Goal: Task Accomplishment & Management: Complete application form

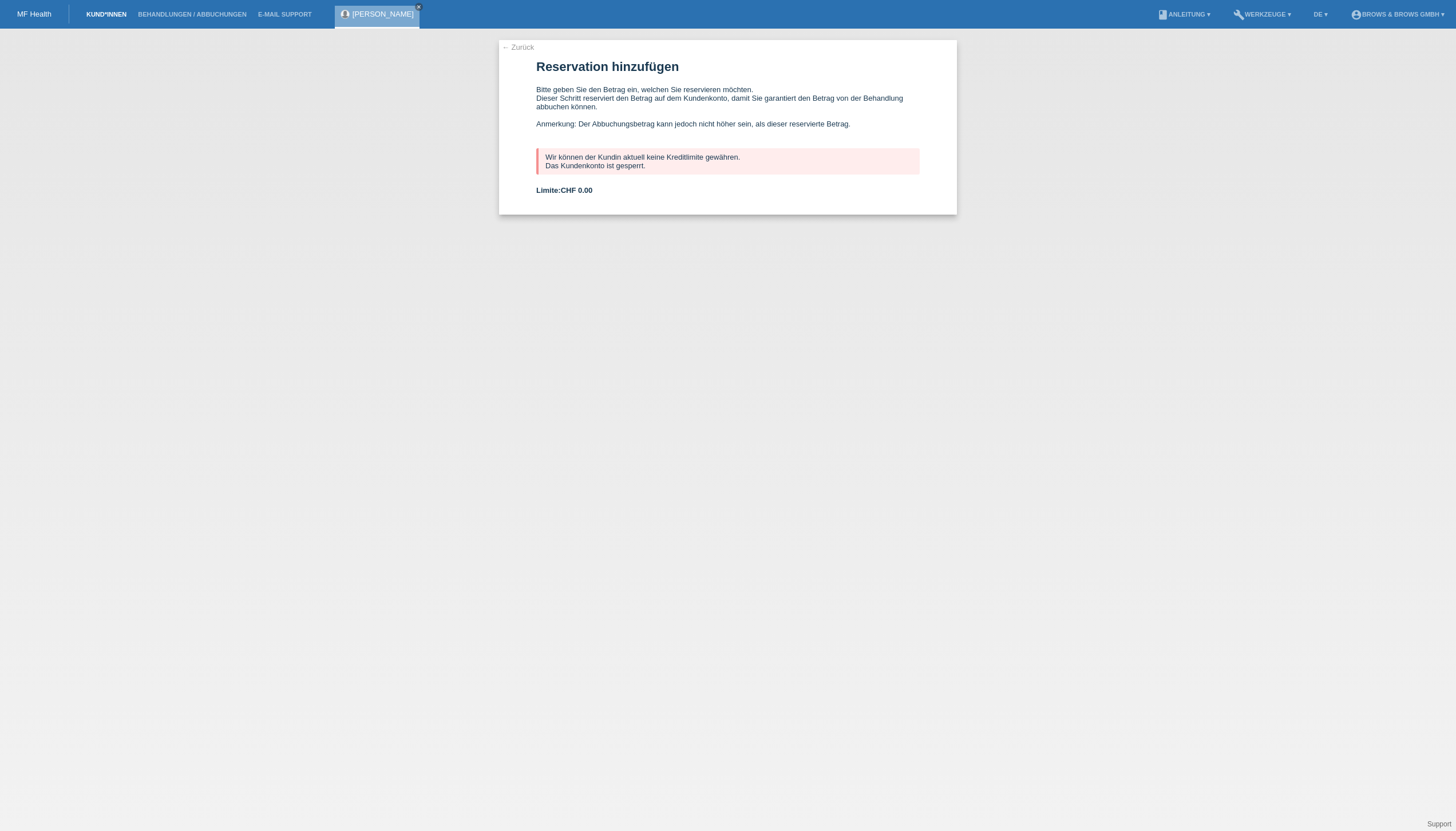
click at [111, 14] on link "Kund*innen" at bounding box center [106, 14] width 51 height 7
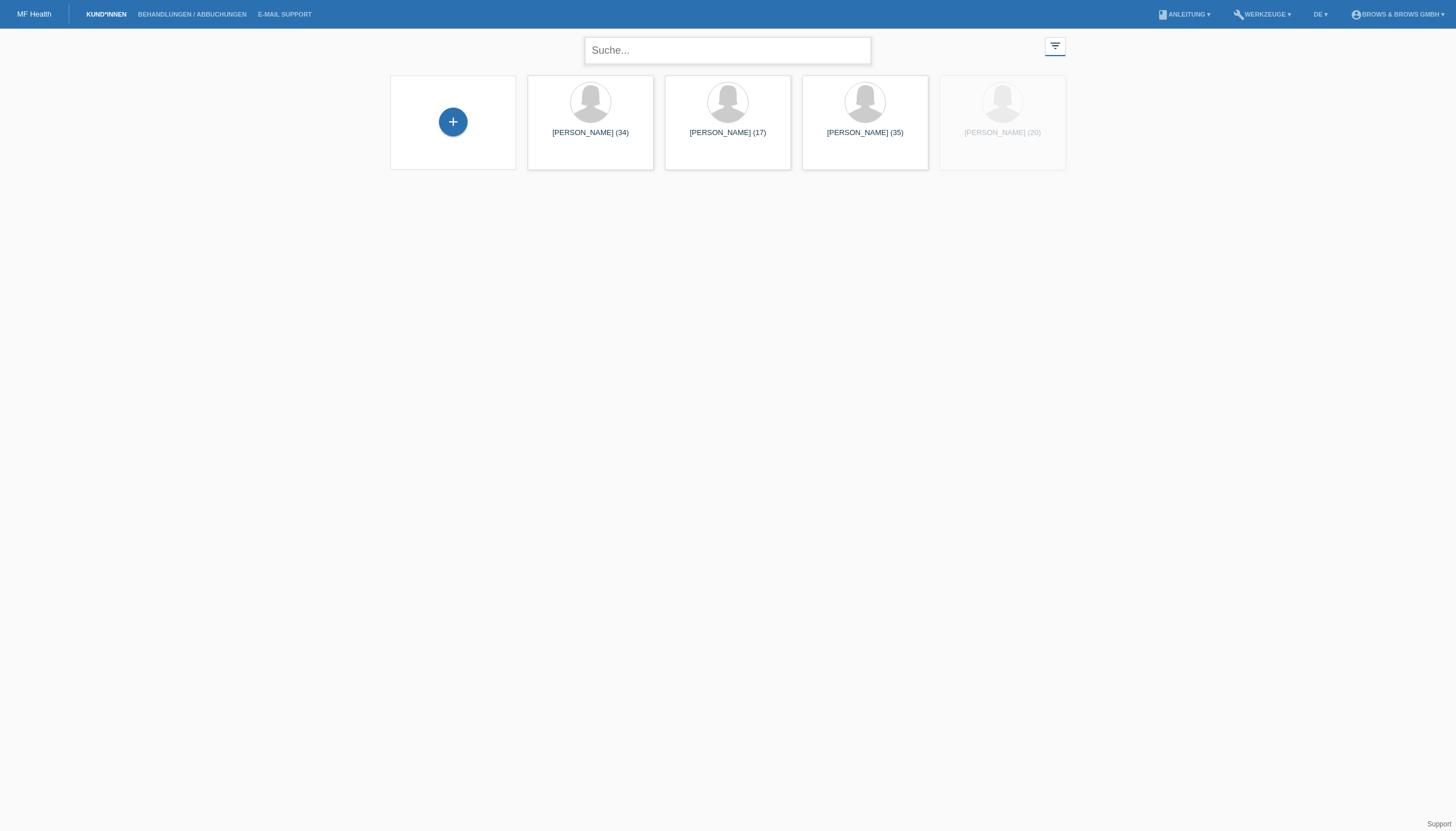
click at [699, 56] on input "text" at bounding box center [728, 50] width 286 height 27
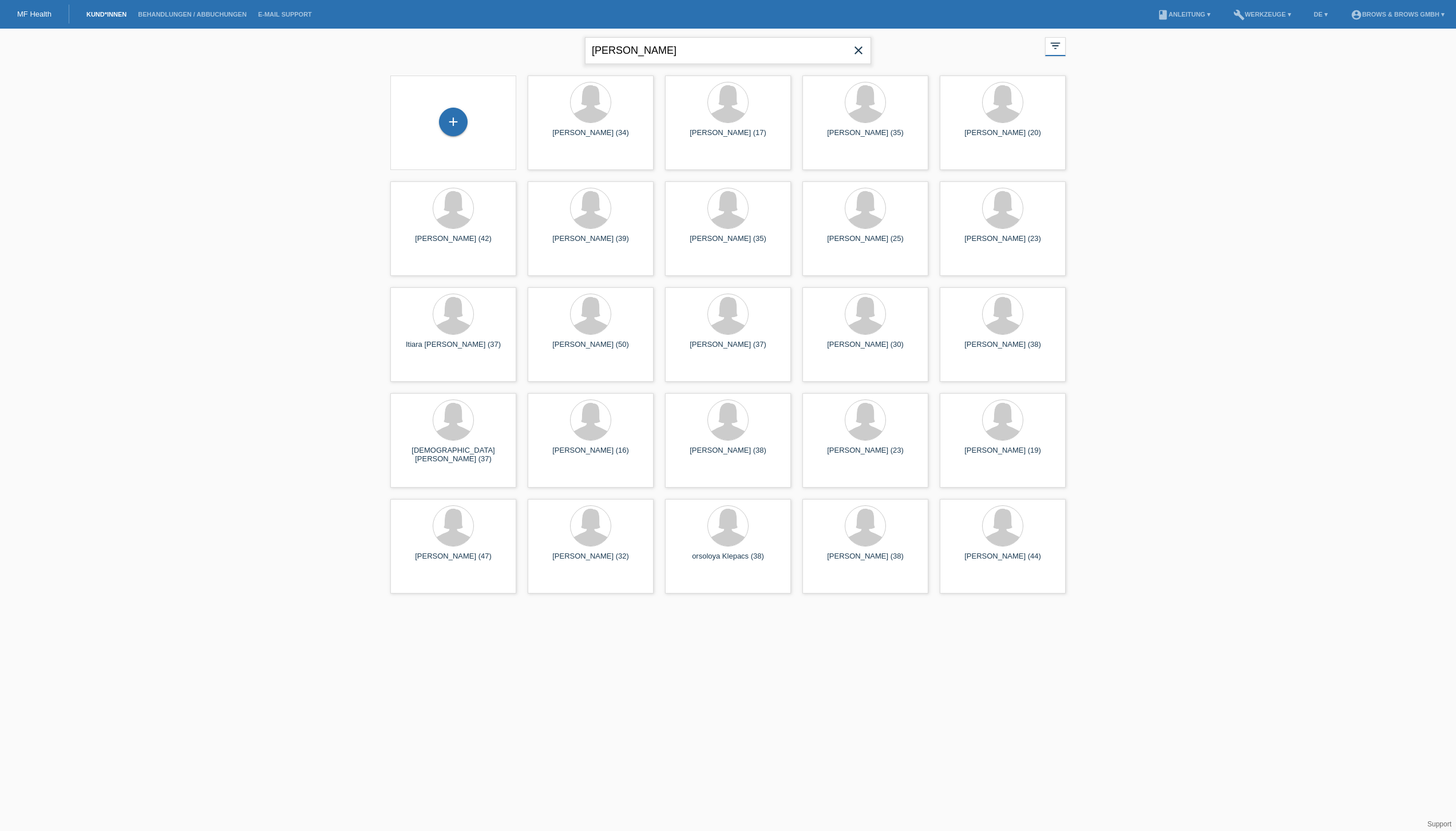
type input "Leonarda de corso"
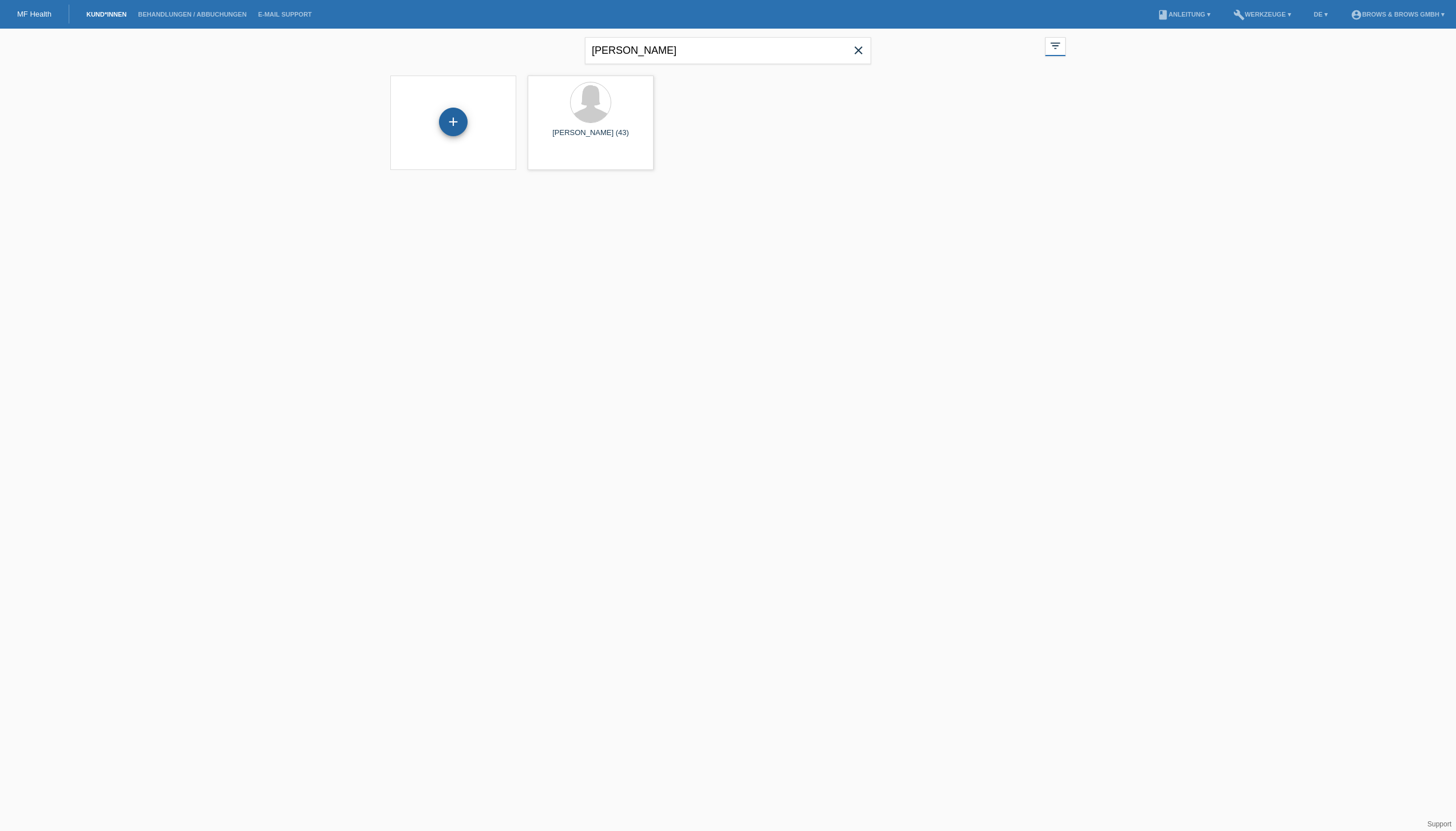
click at [455, 119] on div "+" at bounding box center [453, 122] width 29 height 29
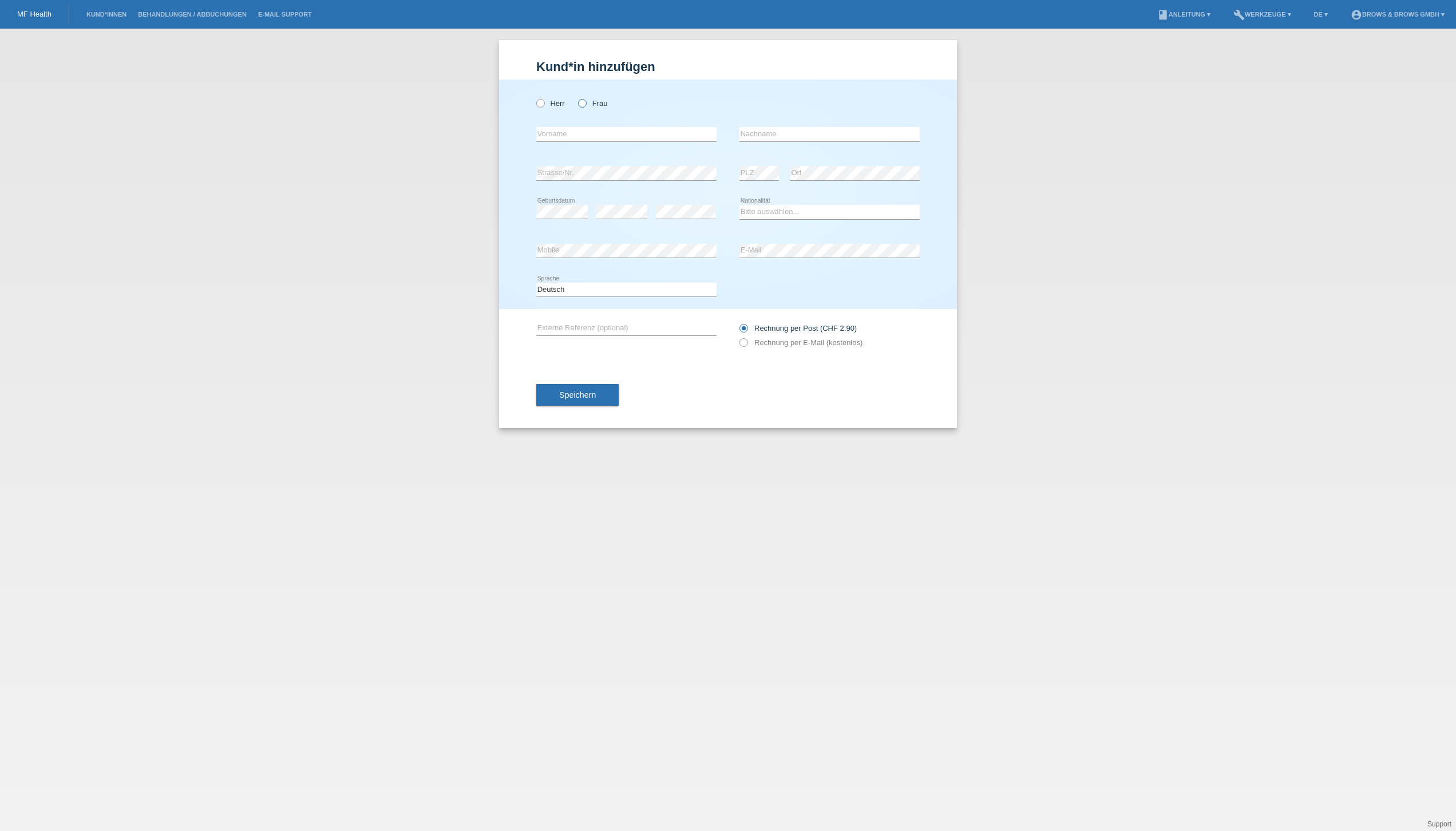
click at [576, 97] on icon at bounding box center [576, 97] width 0 height 0
click at [579, 104] on input "Frau" at bounding box center [582, 103] width 8 height 8
radio input "true"
select select "IT"
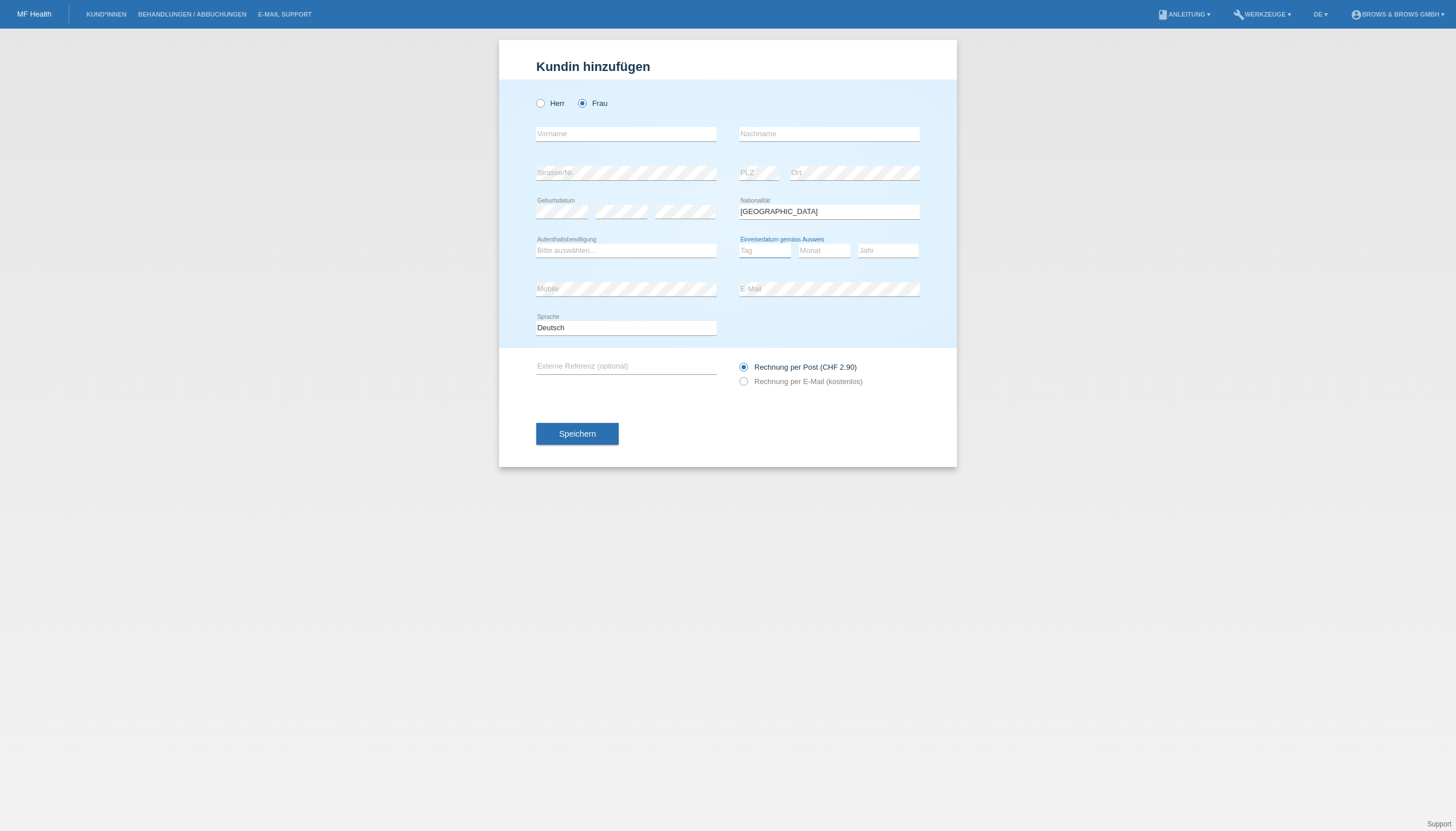
select select "01"
select select "1972"
select select "C"
type input "[PERSON_NAME]"
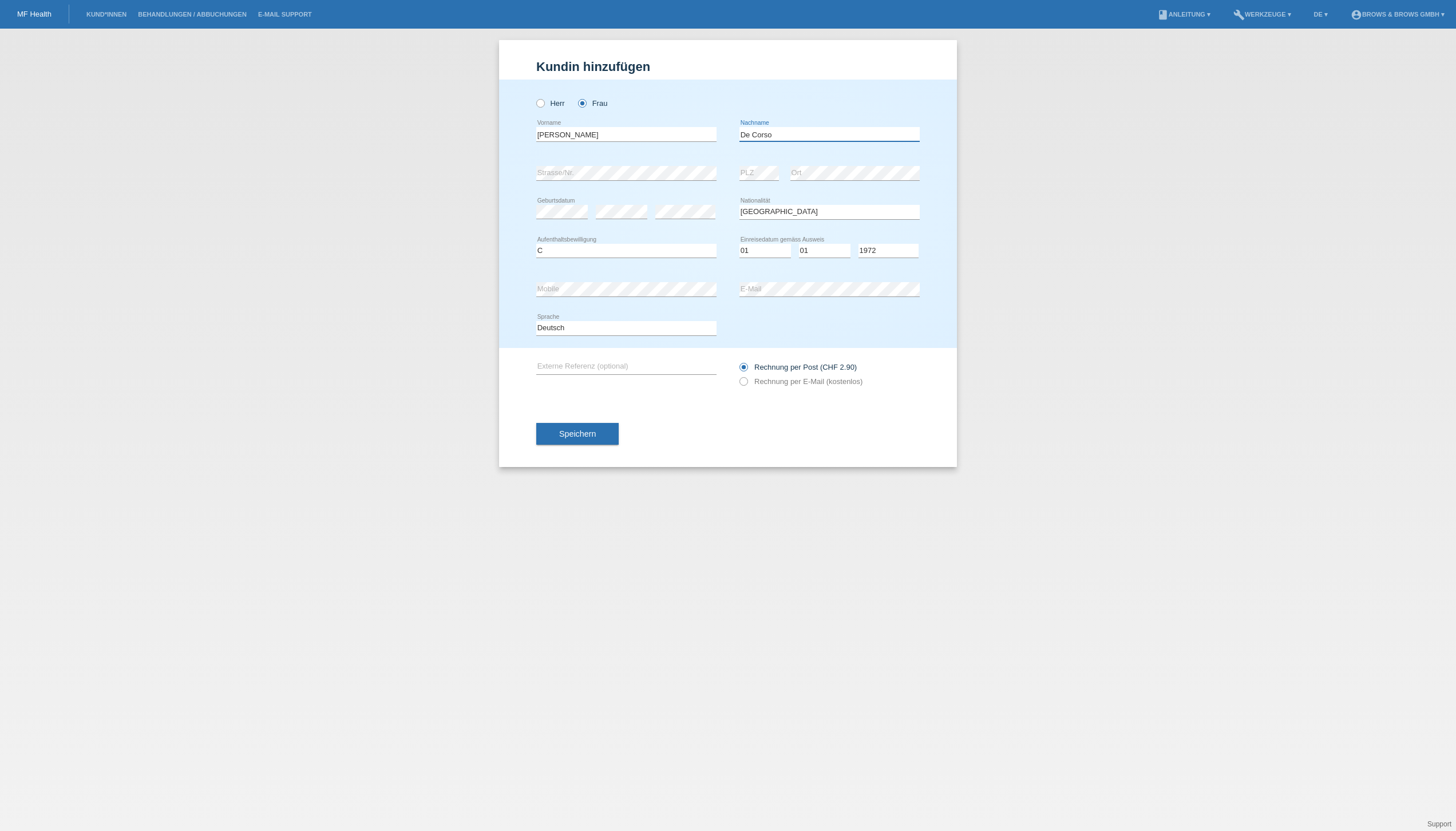
type input "De Corso"
drag, startPoint x: 743, startPoint y: 381, endPoint x: 730, endPoint y: 395, distance: 19.1
click at [738, 376] on icon at bounding box center [738, 376] width 0 height 0
click at [743, 381] on input "Rechnung per E-Mail (kostenlos)" at bounding box center [743, 384] width 8 height 14
radio input "true"
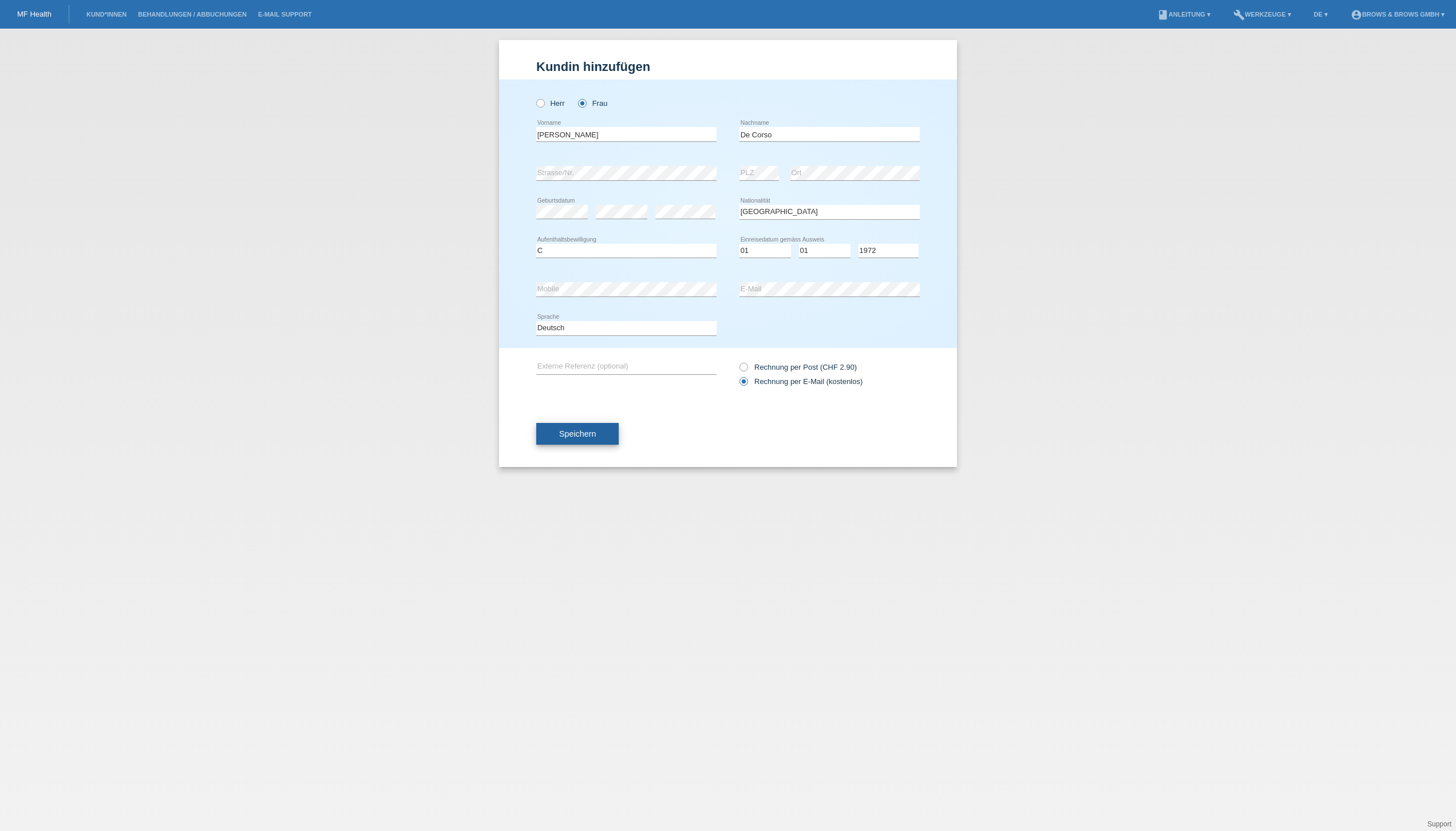
click at [577, 435] on span "Speichern" at bounding box center [577, 434] width 36 height 9
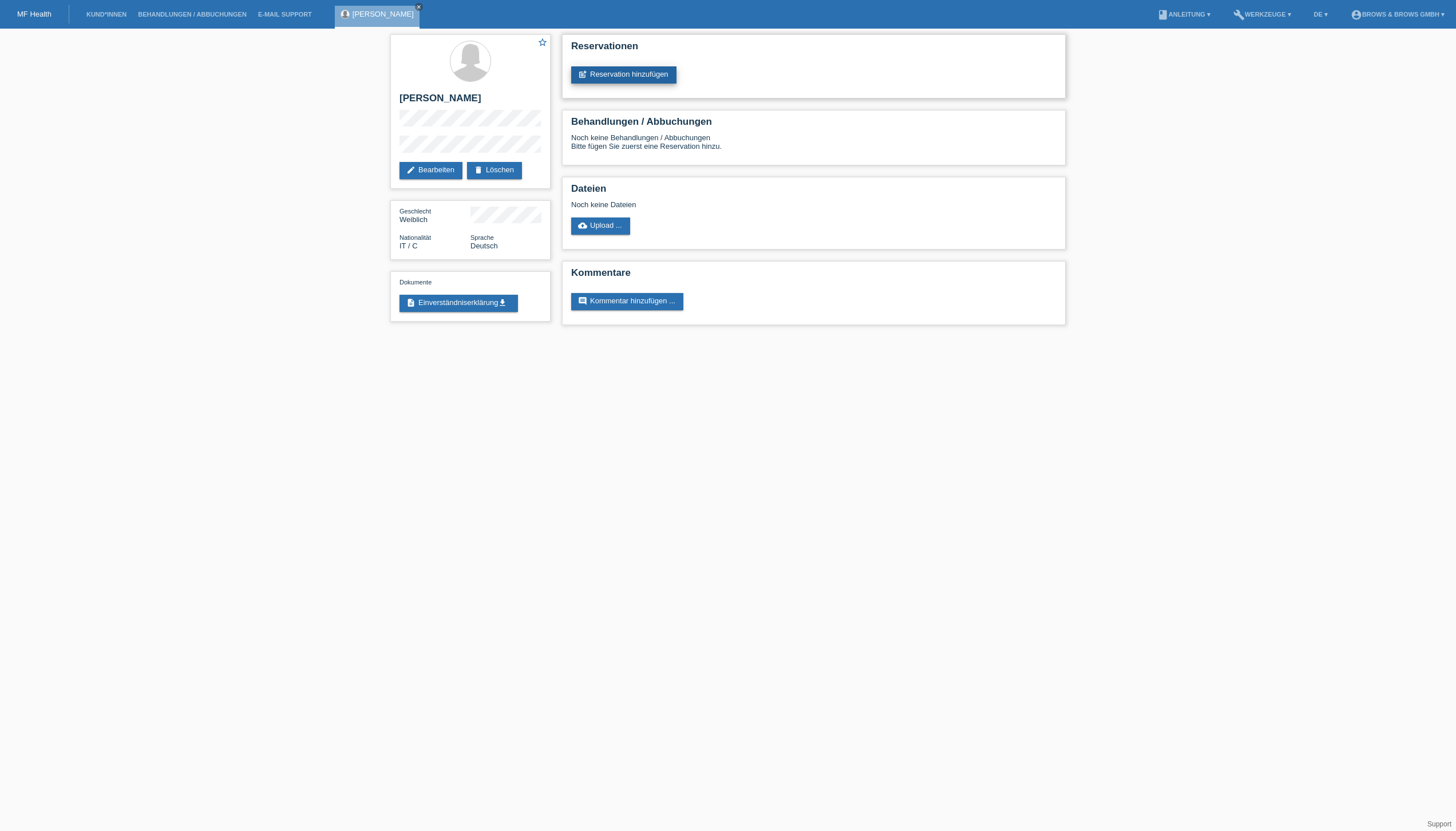
click at [635, 73] on link "post_add Reservation hinzufügen" at bounding box center [624, 75] width 105 height 17
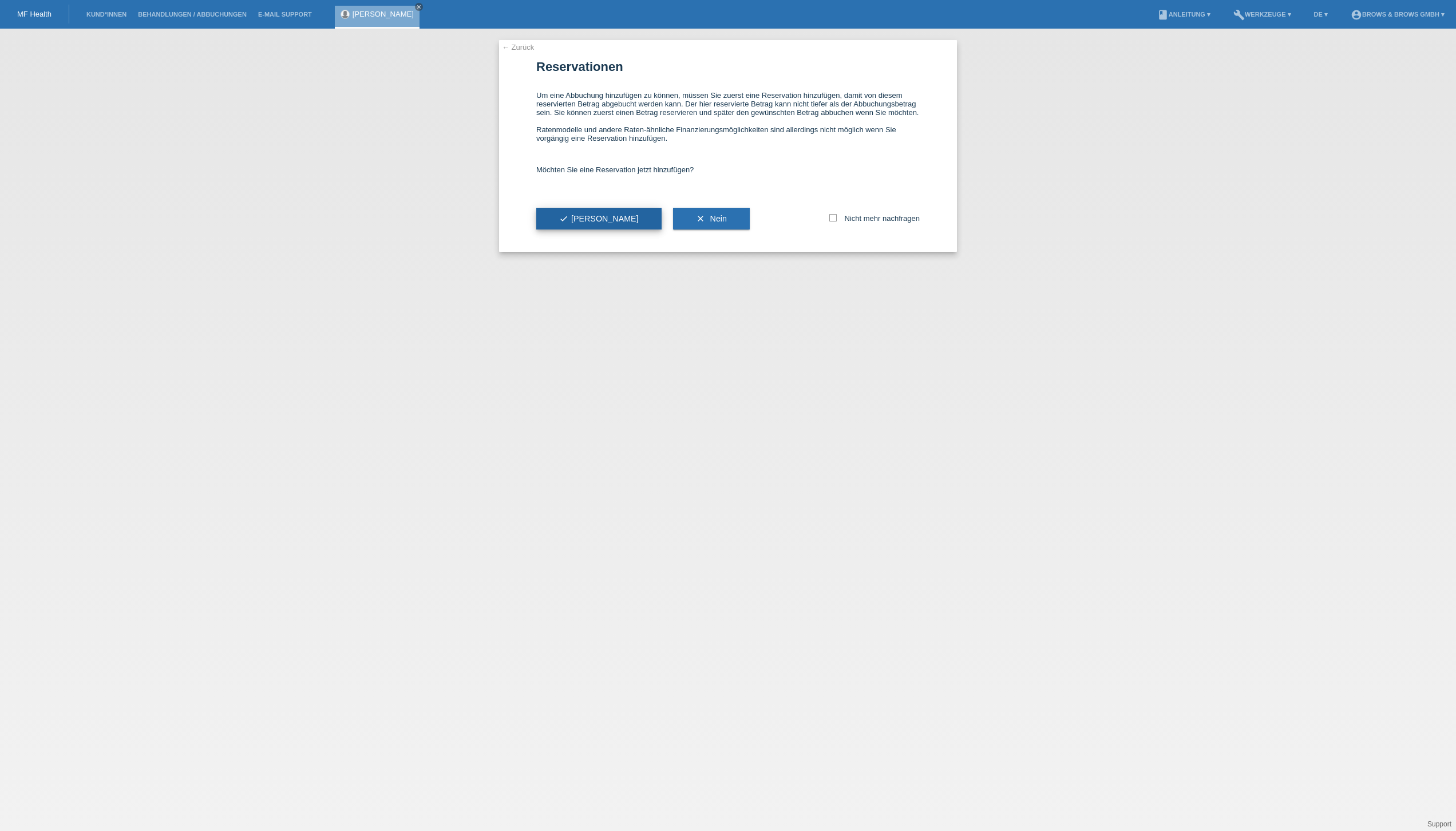
click at [569, 230] on button "check Ja" at bounding box center [599, 219] width 126 height 22
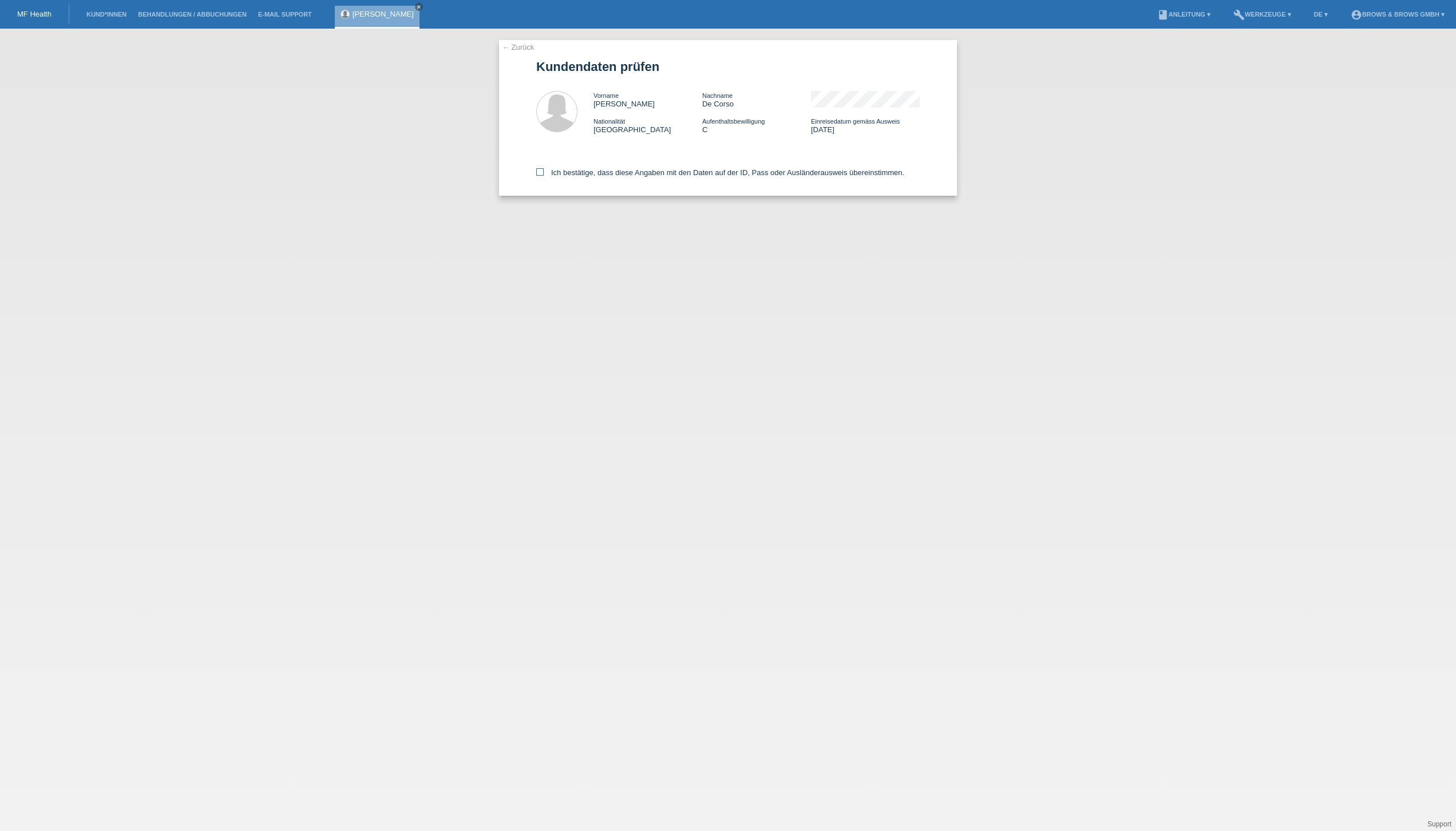
click at [543, 169] on icon at bounding box center [540, 172] width 8 height 8
click at [543, 169] on input "Ich bestätige, dass diese Angaben mit den Daten auf der ID, Pass oder Ausländer…" at bounding box center [540, 172] width 8 height 8
checkbox input "true"
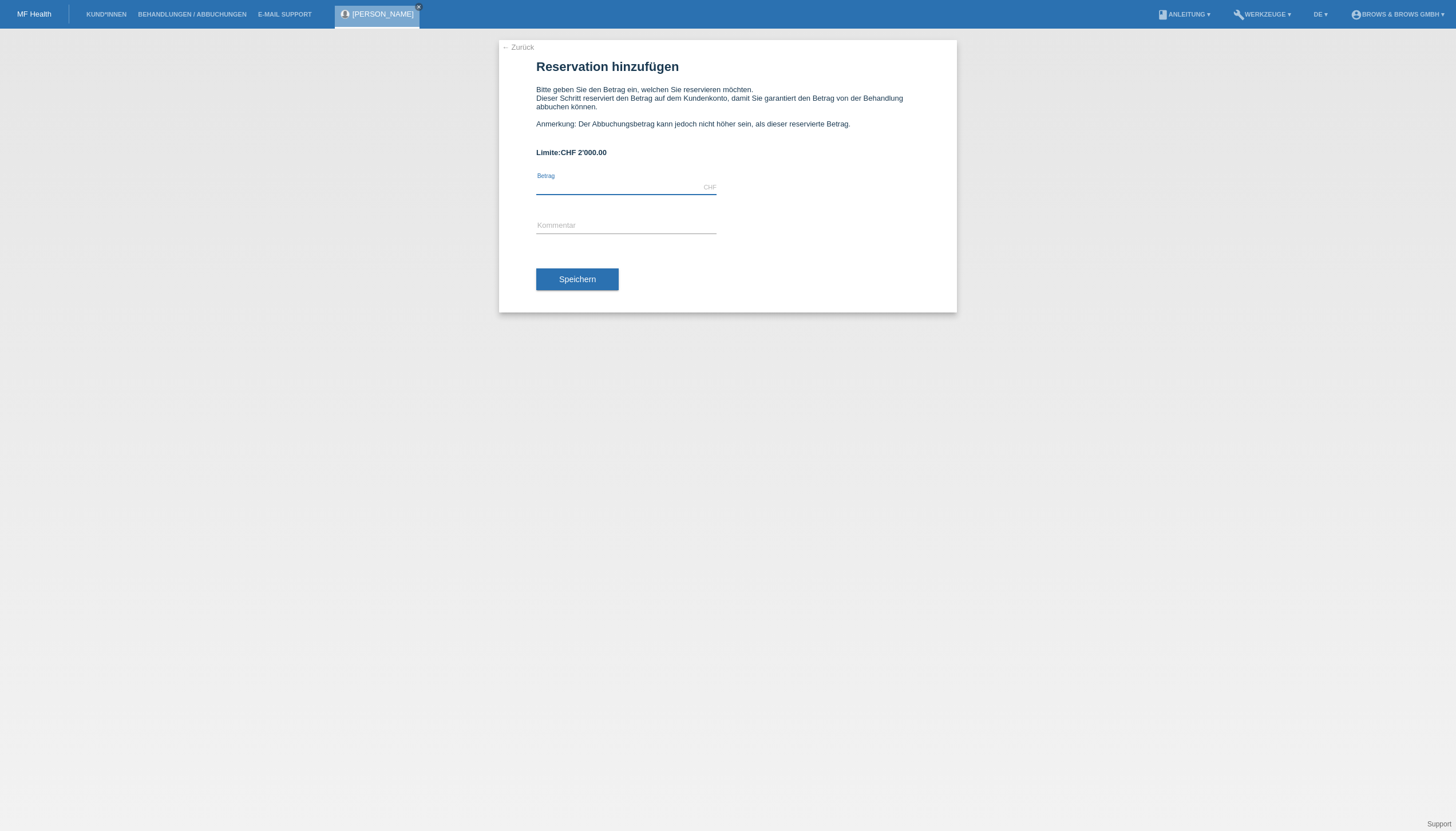
click at [591, 189] on input "text" at bounding box center [626, 187] width 180 height 14
type input "200.00"
click at [639, 223] on input "text" at bounding box center [626, 227] width 180 height 14
type input "Microblading"
click at [592, 278] on span "Speichern" at bounding box center [577, 279] width 36 height 9
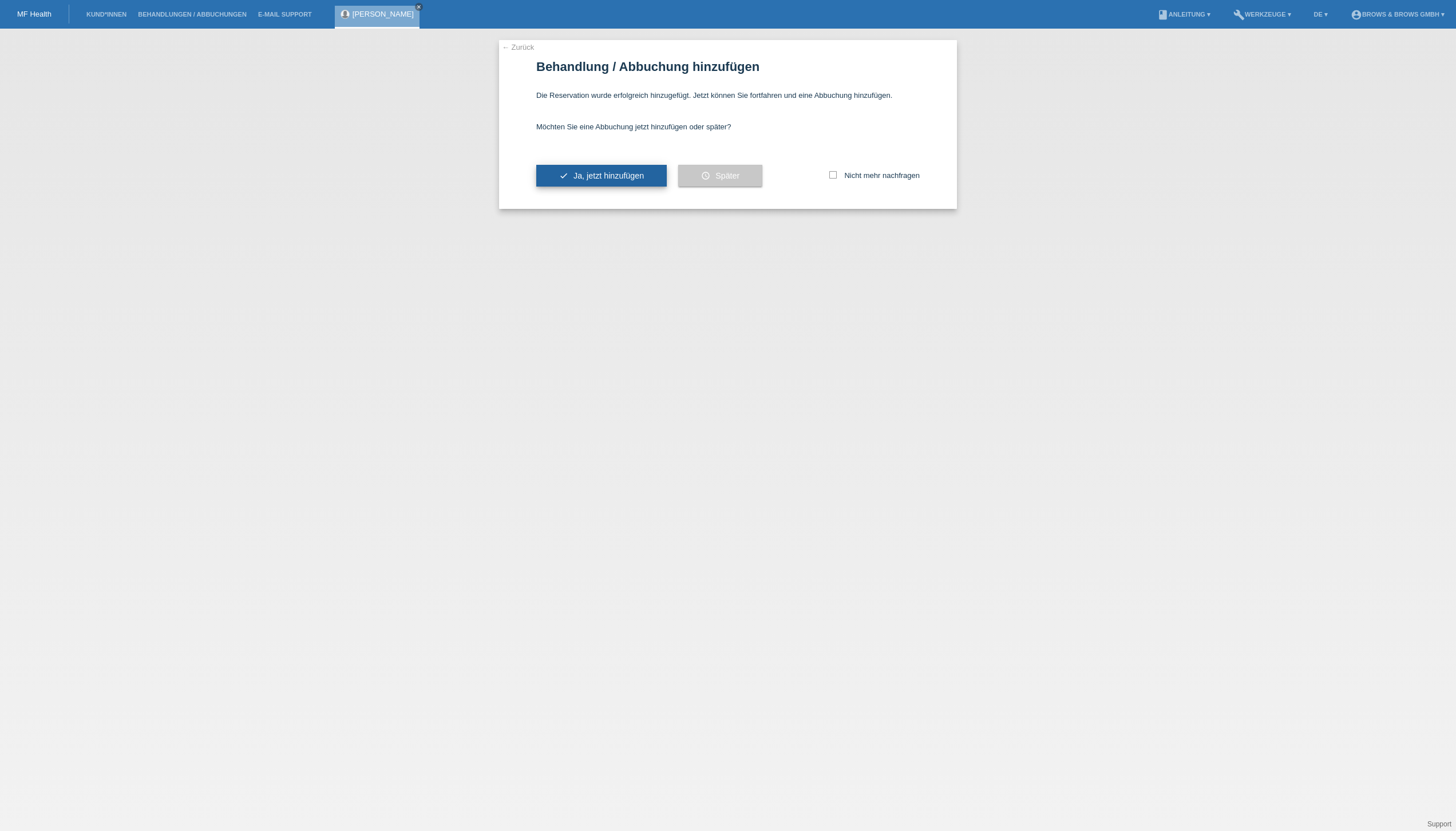
click at [586, 173] on span "Ja, jetzt hinzufügen" at bounding box center [608, 176] width 71 height 9
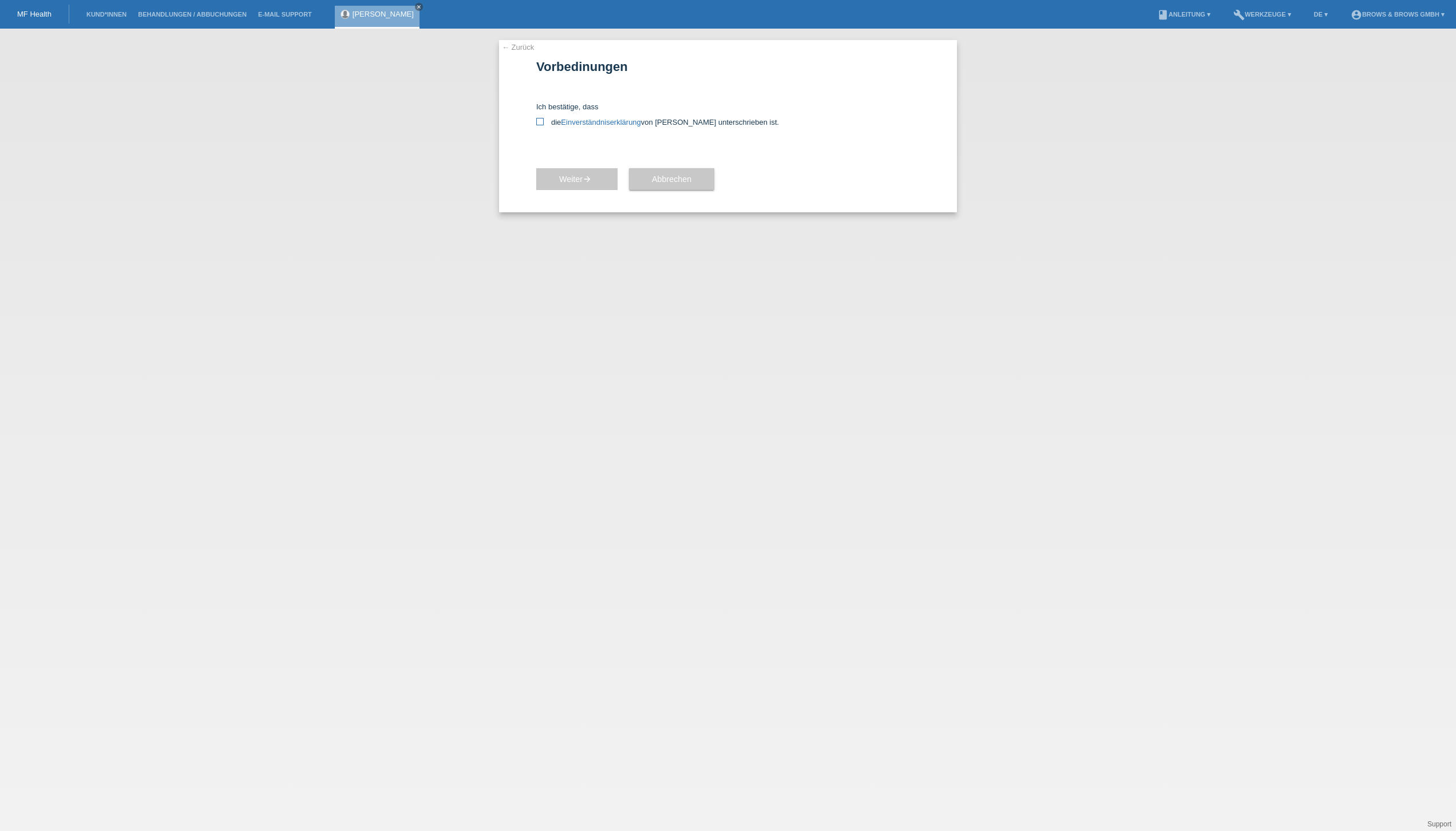
click at [540, 118] on icon at bounding box center [540, 122] width 8 height 8
click at [540, 118] on input "die Einverständniserklärung von der Kundin unterschrieben ist." at bounding box center [540, 122] width 8 height 8
checkbox input "true"
click at [562, 175] on span "Weiter arrow_forward" at bounding box center [577, 179] width 36 height 9
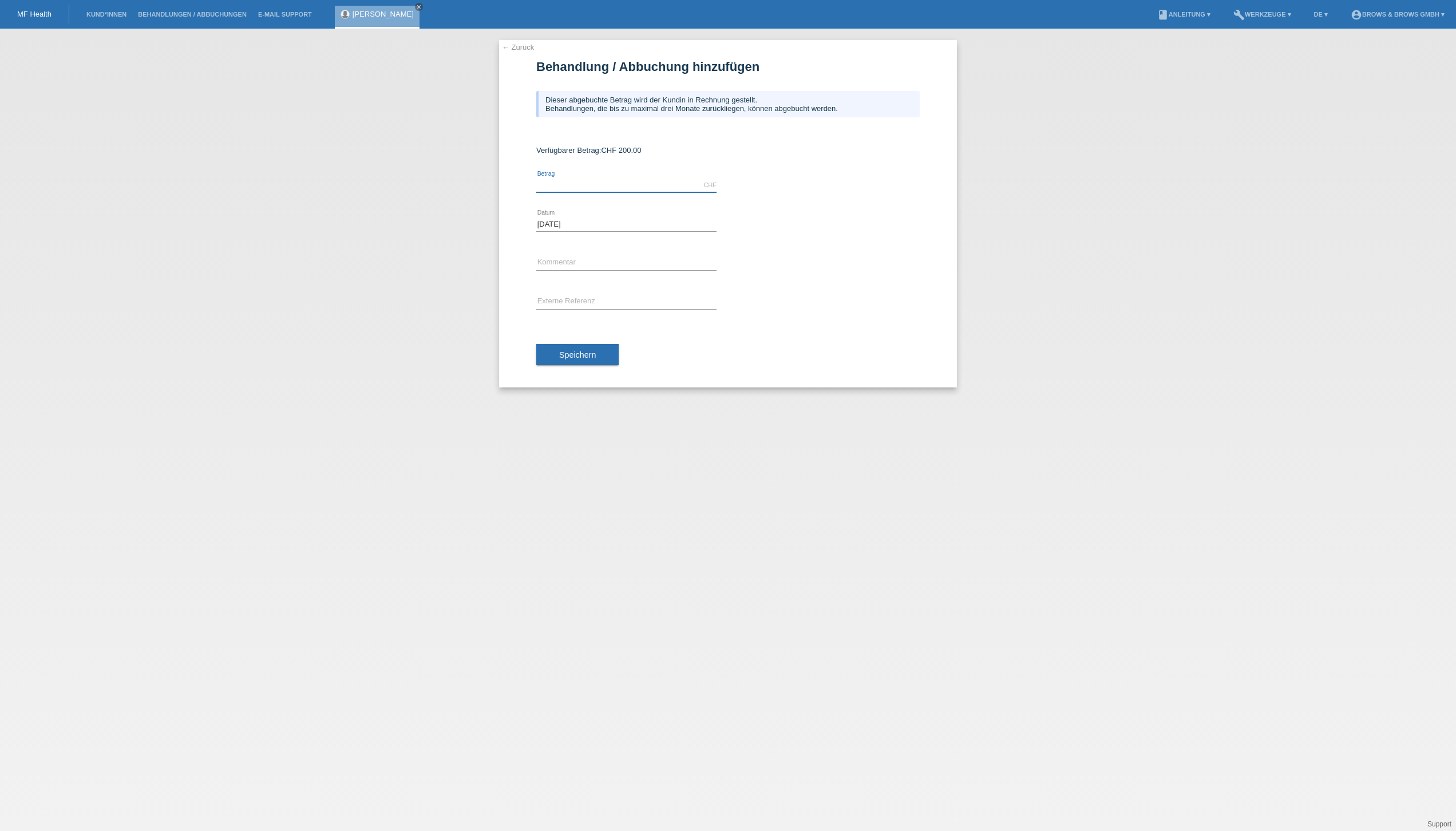
click at [564, 185] on input "text" at bounding box center [626, 185] width 180 height 14
click at [529, 50] on link "← Zurück" at bounding box center [517, 47] width 32 height 9
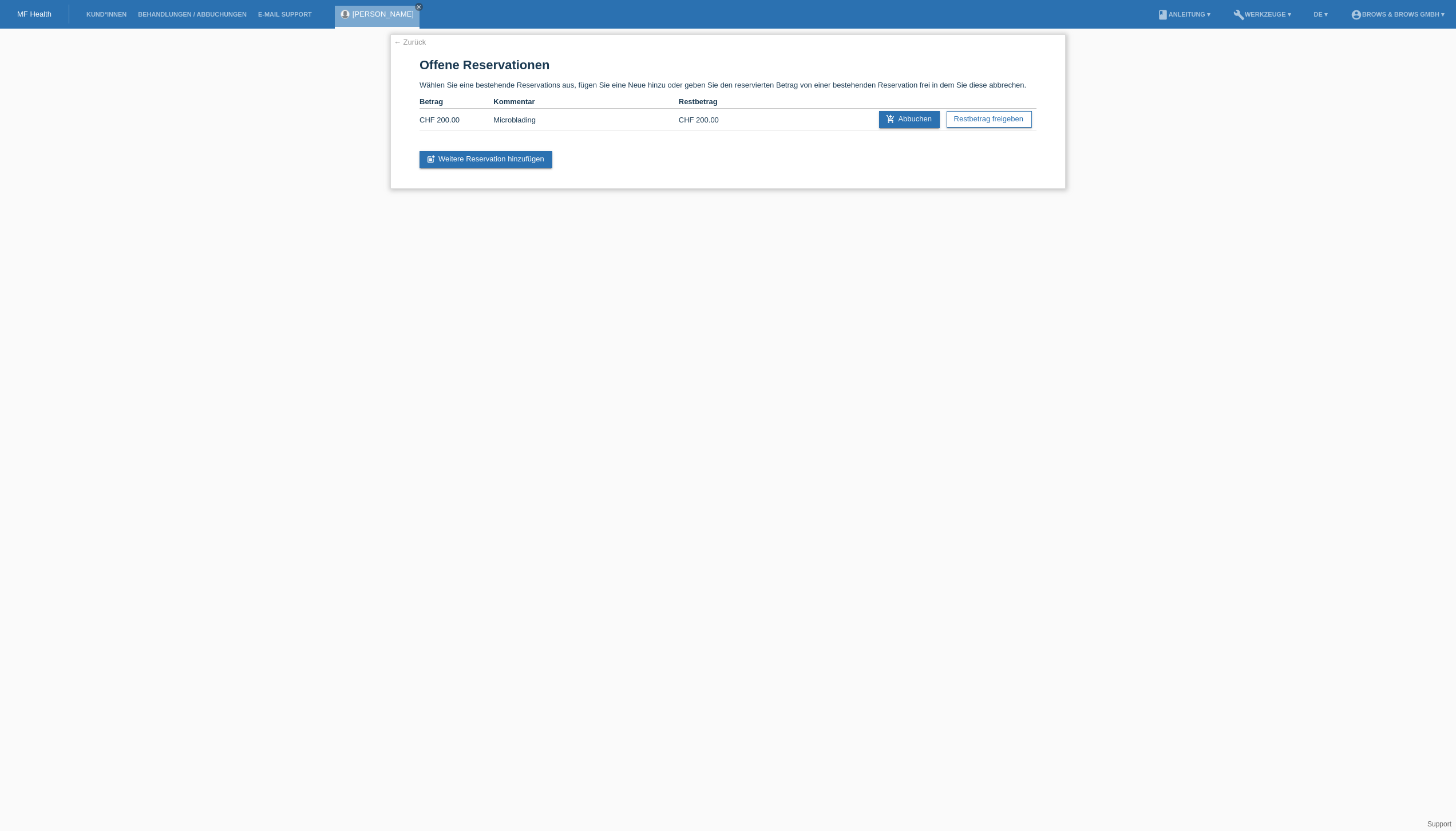
click at [414, 43] on link "← Zurück" at bounding box center [410, 42] width 32 height 9
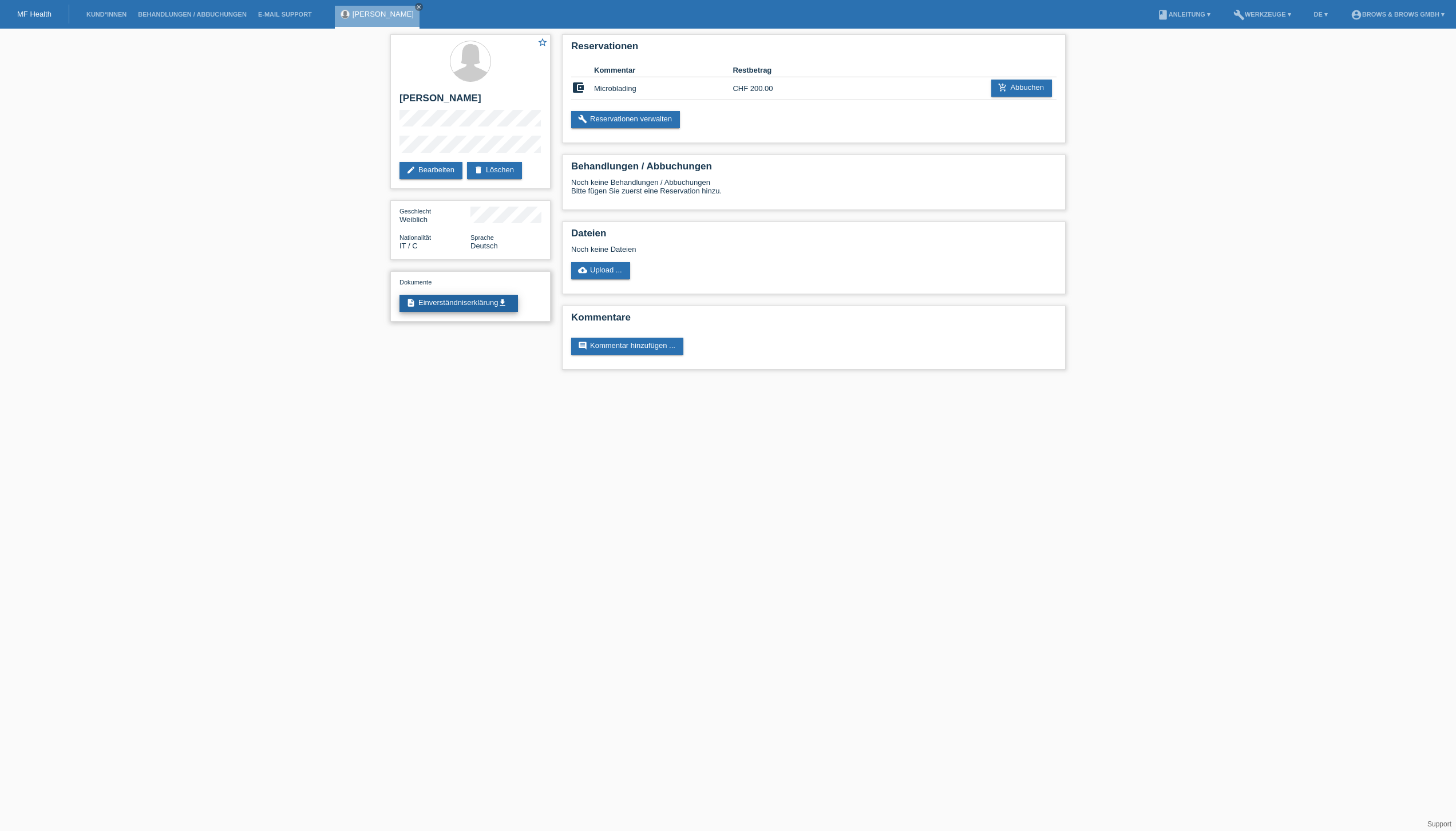
click at [479, 304] on link "description Einverständniserklärung get_app" at bounding box center [458, 303] width 119 height 17
